Goal: Information Seeking & Learning: Learn about a topic

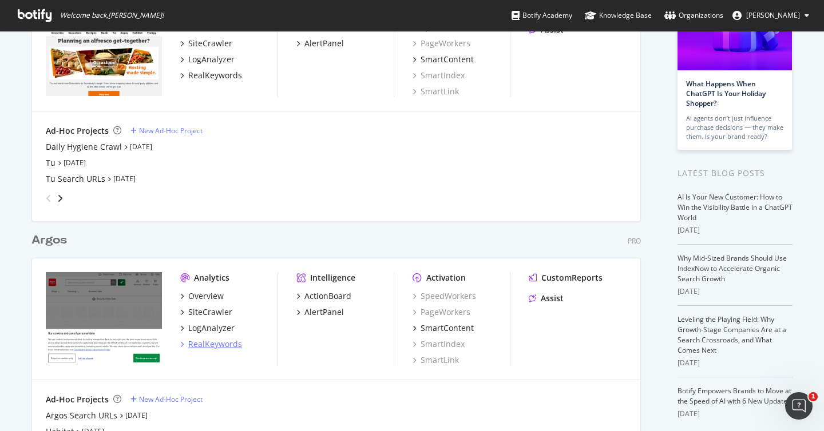
scroll to position [168, 0]
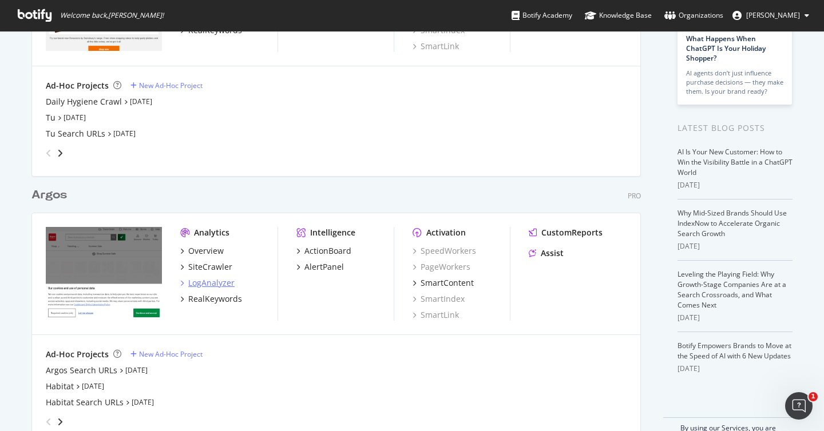
click at [213, 281] on div "LogAnalyzer" at bounding box center [211, 282] width 46 height 11
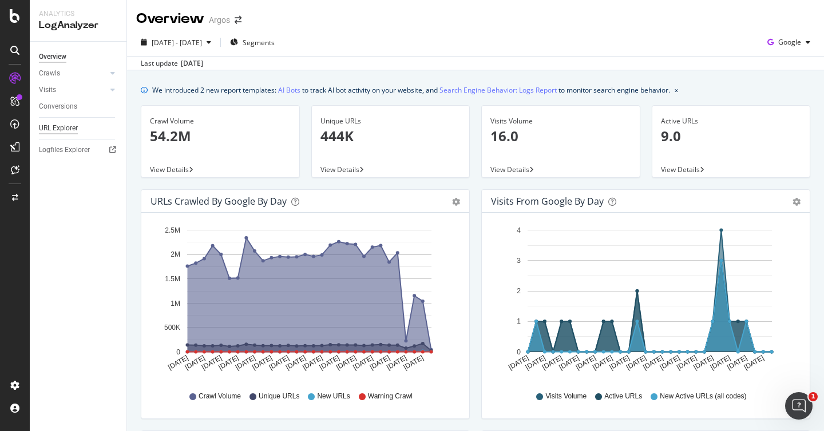
click at [73, 127] on div "URL Explorer" at bounding box center [58, 128] width 39 height 12
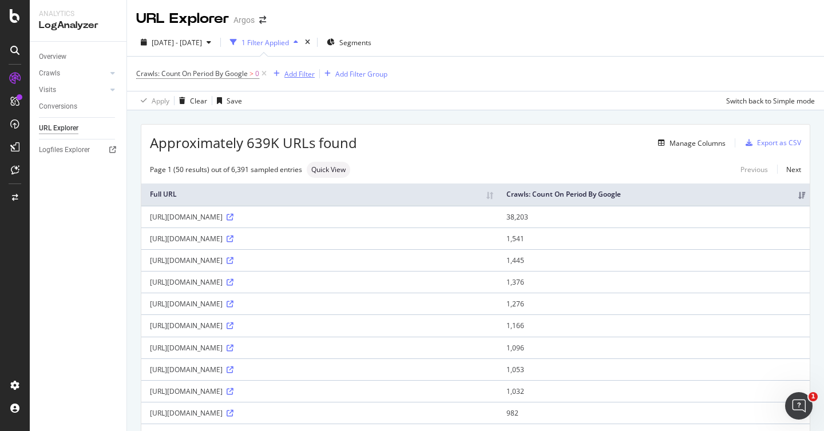
click at [286, 76] on div "Add Filter" at bounding box center [299, 74] width 30 height 10
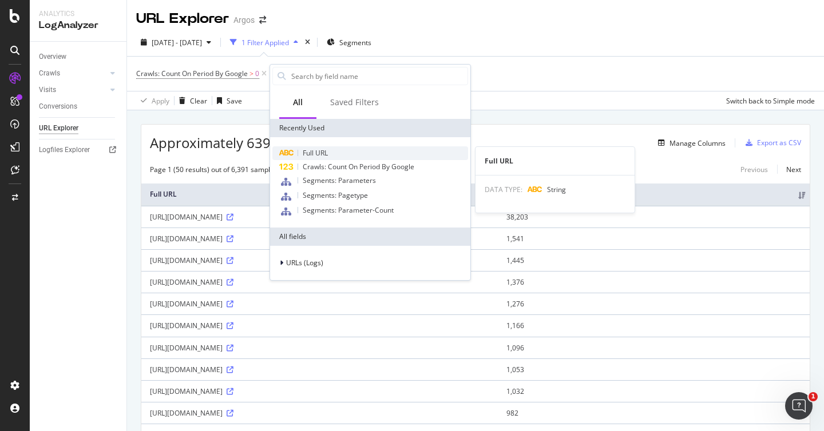
click at [317, 148] on span "Full URL" at bounding box center [315, 153] width 25 height 10
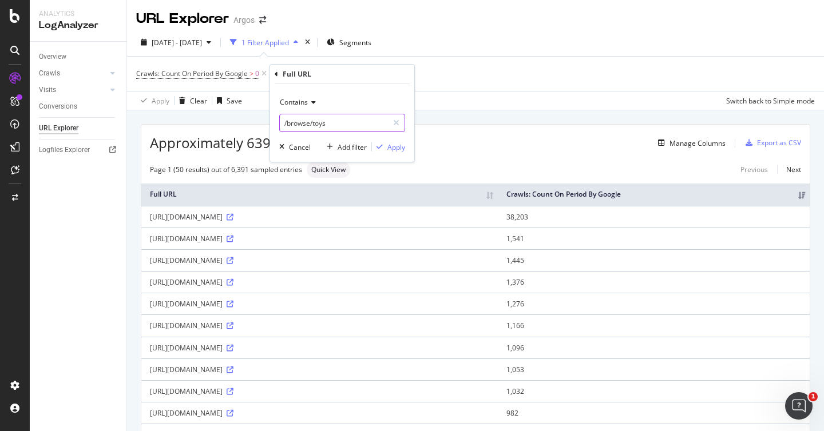
click at [325, 121] on input "/browse/toys" at bounding box center [334, 123] width 108 height 18
type input "/webapp/"
click at [395, 150] on div "Apply" at bounding box center [396, 147] width 18 height 10
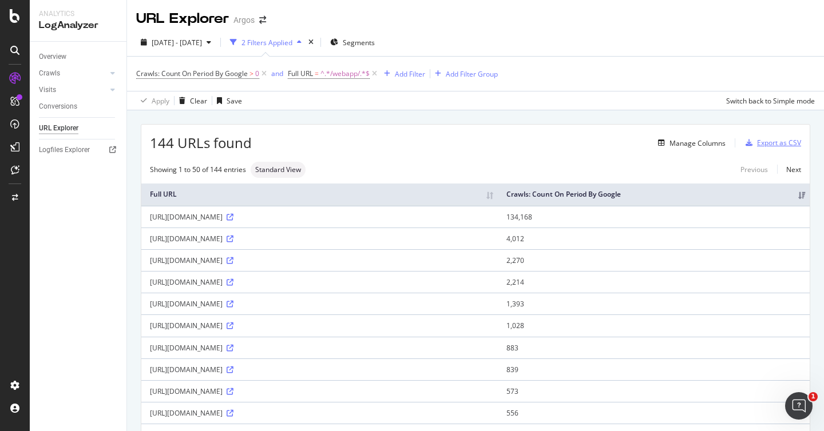
click at [771, 140] on div "Export as CSV" at bounding box center [779, 143] width 44 height 10
click at [765, 148] on div "Export as CSV" at bounding box center [771, 142] width 60 height 17
click at [757, 144] on div "Export as CSV" at bounding box center [779, 143] width 44 height 10
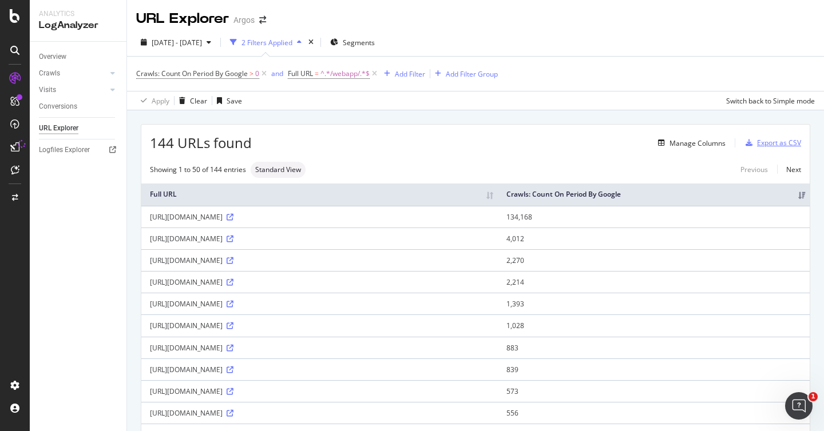
click at [784, 136] on div "Export as CSV" at bounding box center [771, 142] width 60 height 17
click at [359, 75] on span "^.*/webapp/.*$" at bounding box center [344, 74] width 49 height 16
click at [347, 126] on input "/webapp/" at bounding box center [353, 121] width 108 height 18
type input "/static/"
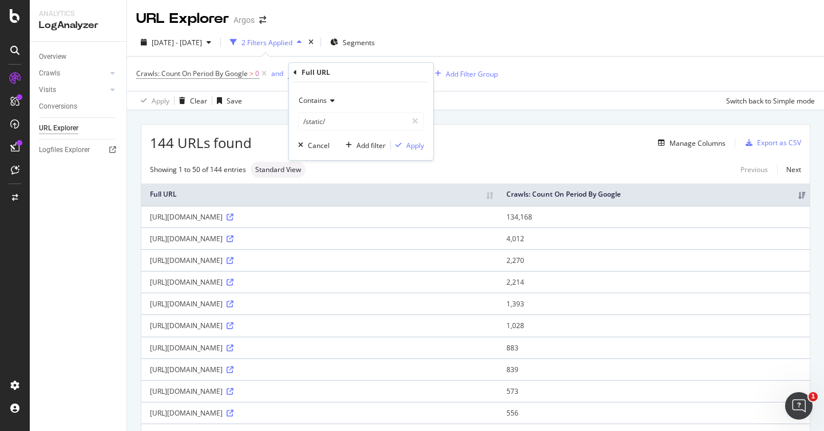
click at [424, 147] on div "Contains /static/ Cancel Add filter Apply" at bounding box center [361, 121] width 144 height 78
click at [415, 146] on div "Apply" at bounding box center [415, 146] width 18 height 10
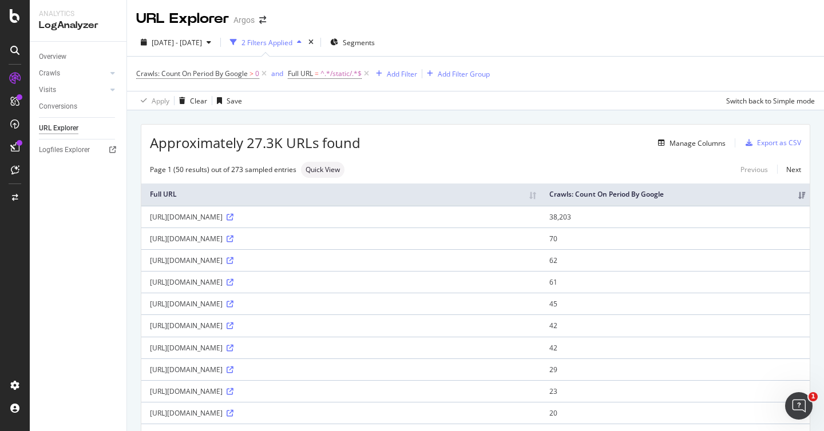
click at [344, 74] on span "^.*/static/.*$" at bounding box center [340, 74] width 41 height 16
click at [335, 120] on input "/static/" at bounding box center [353, 121] width 108 height 18
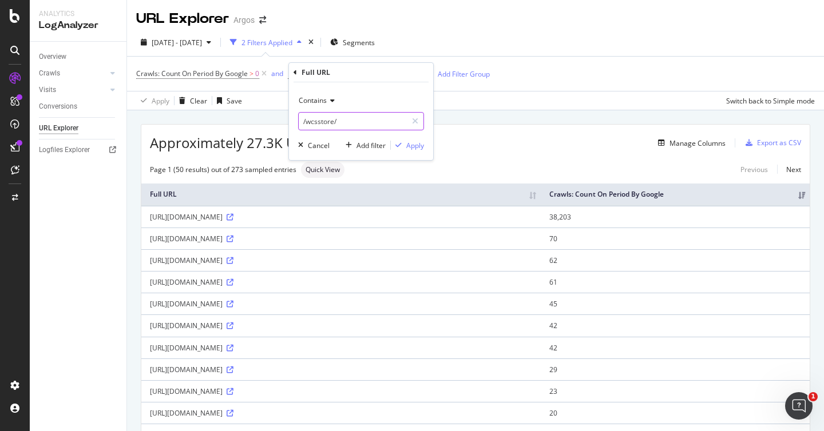
type input "/wcsstore/"
click at [404, 144] on div "button" at bounding box center [398, 145] width 15 height 7
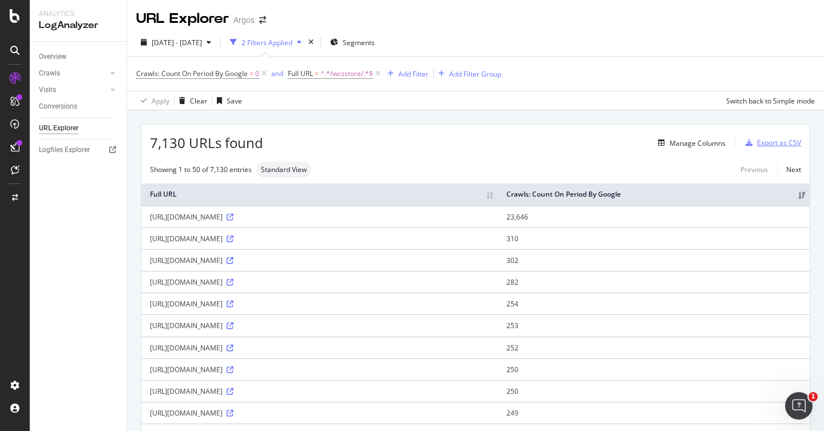
click at [777, 142] on div "Export as CSV" at bounding box center [779, 143] width 44 height 10
click at [333, 71] on span "^.*/wcsstore/.*$" at bounding box center [346, 74] width 53 height 16
click at [340, 118] on input "/wcsstore/" at bounding box center [353, 121] width 108 height 18
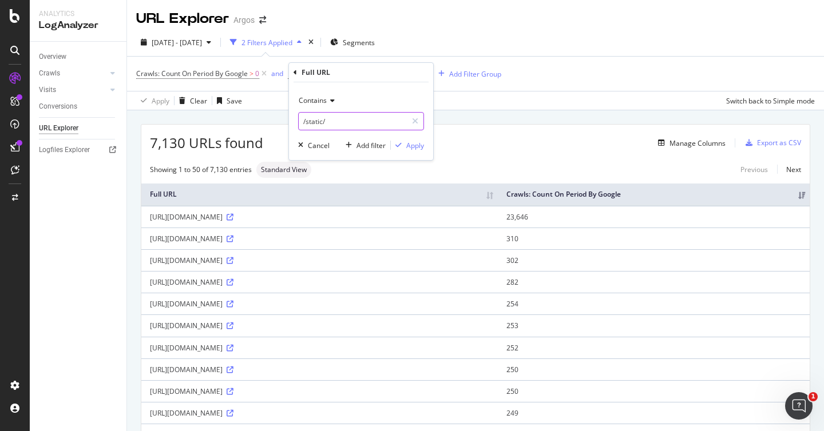
type input "/static/"
click at [416, 148] on div "Apply" at bounding box center [415, 146] width 18 height 10
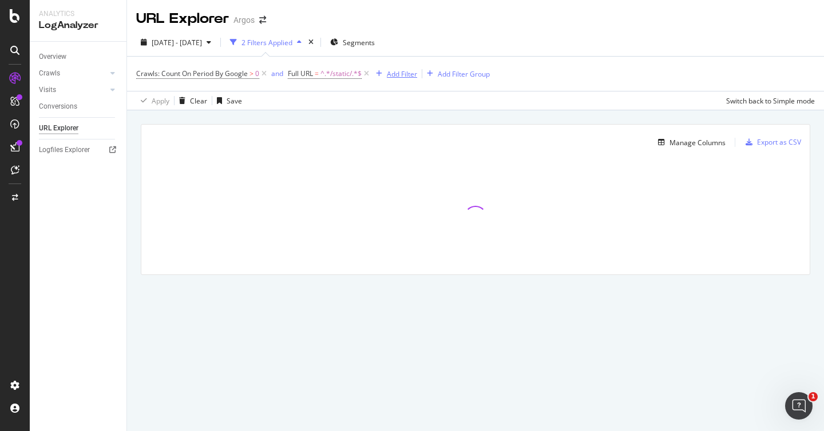
click at [387, 74] on div "Add Filter" at bounding box center [402, 74] width 30 height 10
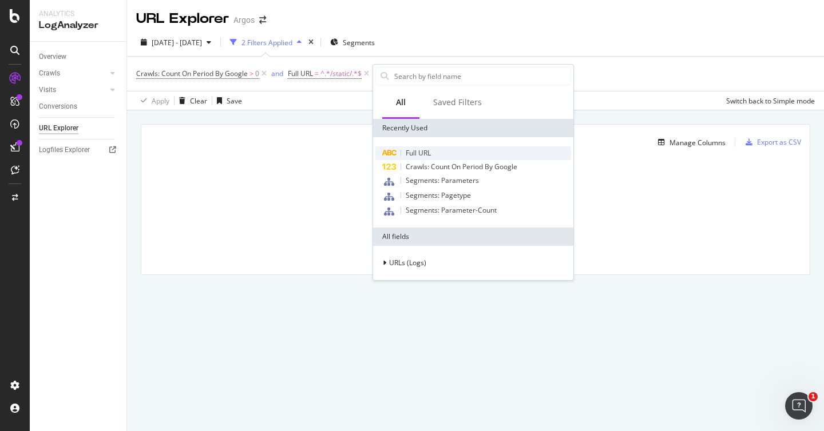
click at [417, 149] on span "Full URL" at bounding box center [417, 153] width 25 height 10
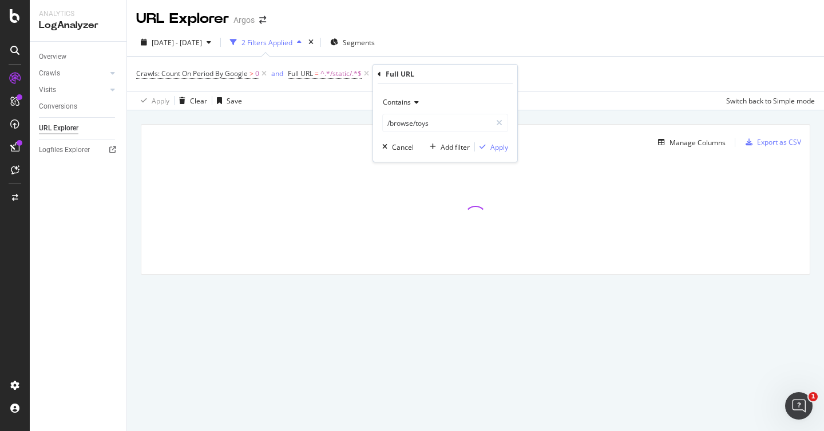
click at [413, 104] on icon at bounding box center [415, 102] width 8 height 7
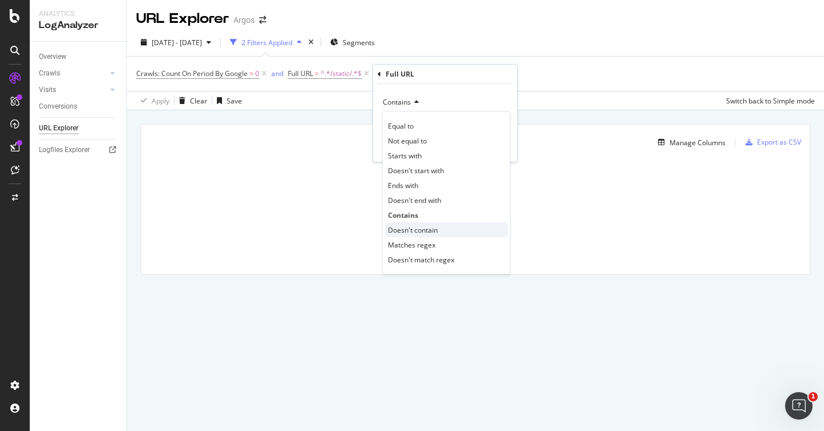
click at [429, 233] on span "Doesn't contain" at bounding box center [413, 230] width 50 height 10
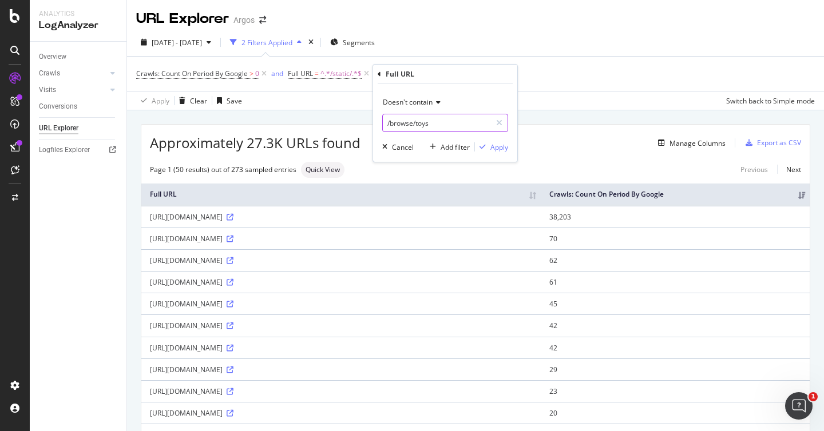
click at [418, 125] on input "/browse/toys" at bounding box center [437, 123] width 108 height 18
type input "/m/static/"
click at [489, 148] on div "button" at bounding box center [482, 147] width 15 height 7
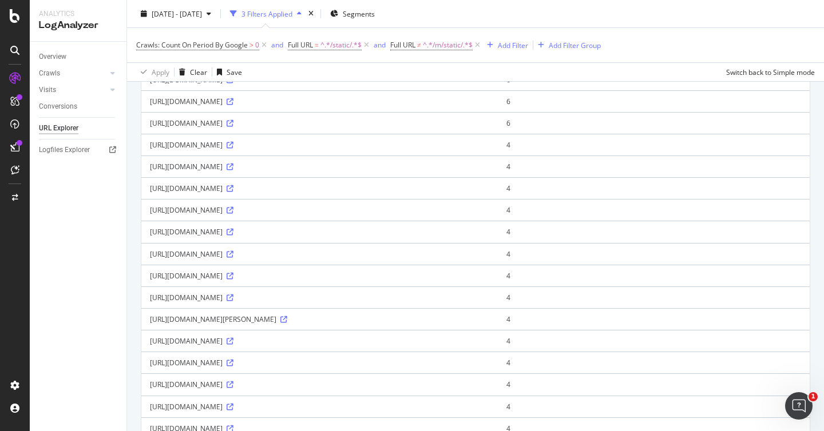
scroll to position [989, 0]
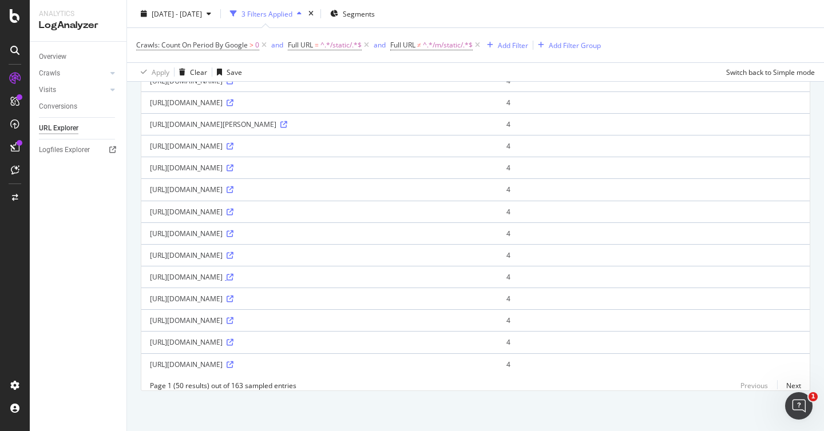
click at [233, 274] on icon at bounding box center [229, 277] width 7 height 7
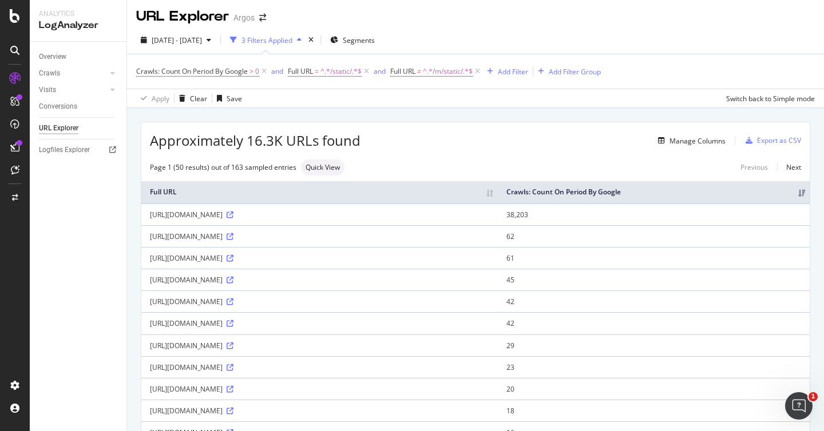
scroll to position [0, 0]
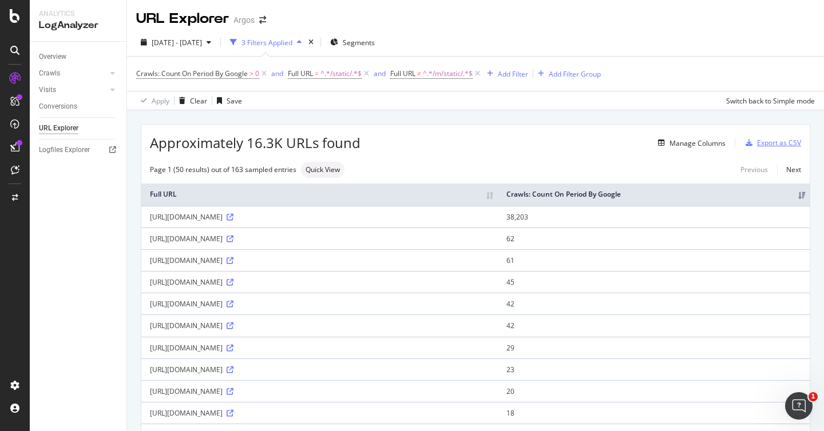
click at [780, 143] on div "Export as CSV" at bounding box center [779, 143] width 44 height 10
click at [576, 110] on div "[DATE] - [DATE] 3 Filters Applied Segments Crawls: Count On Period By Google > …" at bounding box center [475, 70] width 697 height 82
